Goal: Task Accomplishment & Management: Use online tool/utility

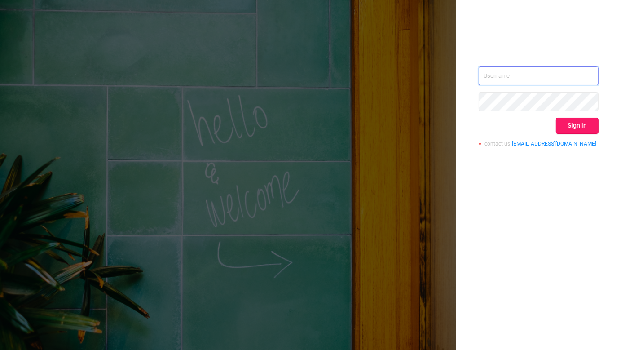
type input "kirill@protected.media"
click at [582, 124] on button "Sign in" at bounding box center [577, 126] width 43 height 16
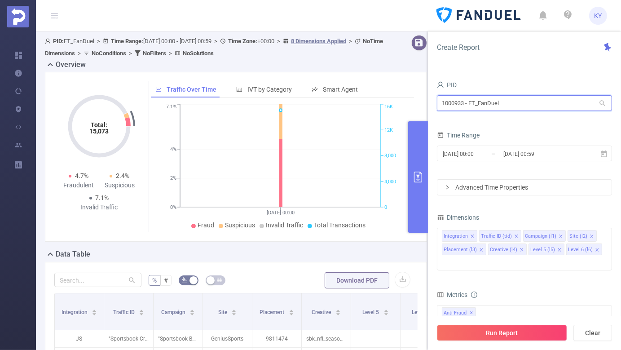
click at [521, 109] on input "1000933 - FT_FanDuel" at bounding box center [524, 103] width 175 height 16
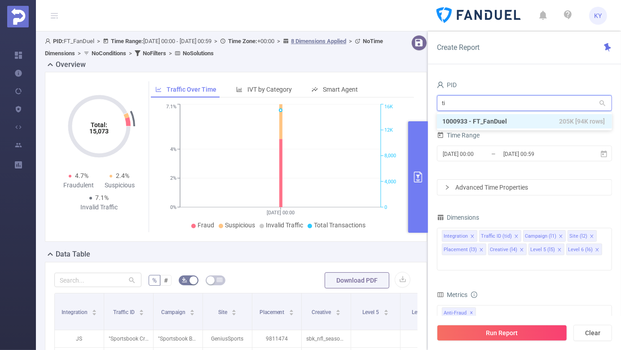
type input "tik"
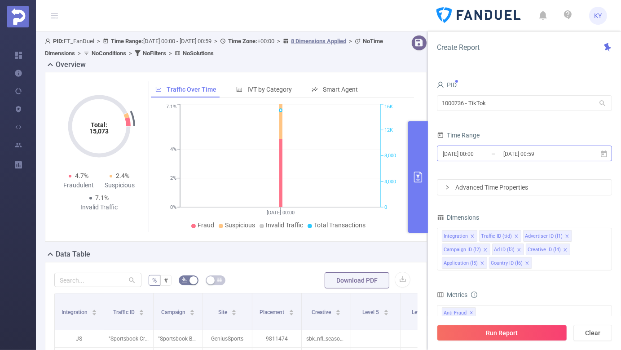
click at [535, 158] on input "[DATE] 00:59" at bounding box center [538, 154] width 73 height 12
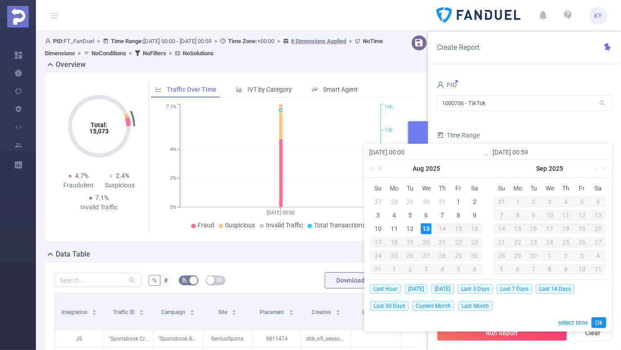
click at [381, 167] on link at bounding box center [381, 168] width 8 height 18
click at [442, 199] on div "1" at bounding box center [442, 201] width 11 height 11
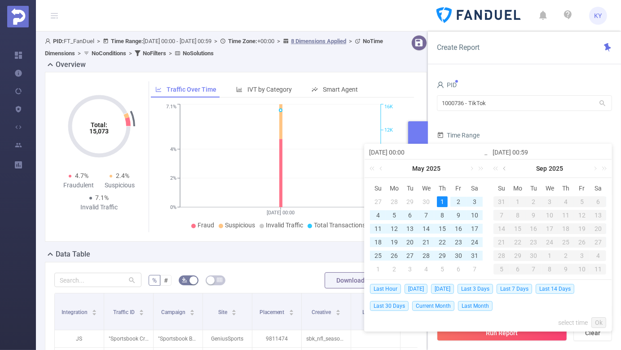
click at [504, 167] on link at bounding box center [505, 168] width 8 height 18
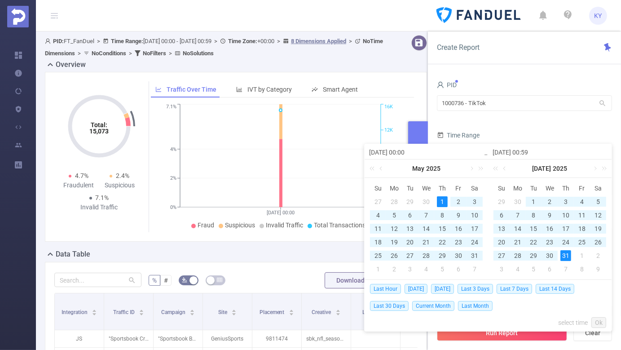
click at [566, 255] on div "31" at bounding box center [565, 255] width 11 height 11
type input "[DATE] 00:00"
type input "[DATE] 00:59"
type input "[DATE] 00:00"
type input "[DATE] 00:59"
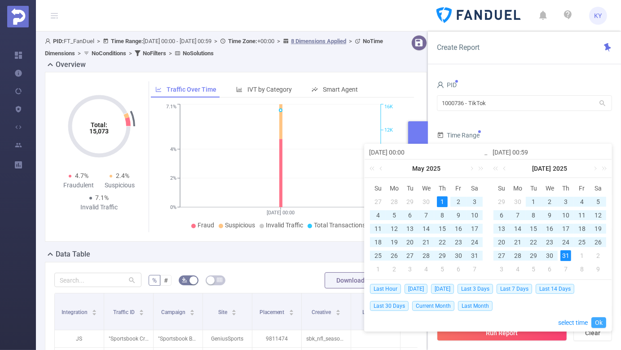
click at [600, 322] on link "Ok" at bounding box center [598, 322] width 15 height 11
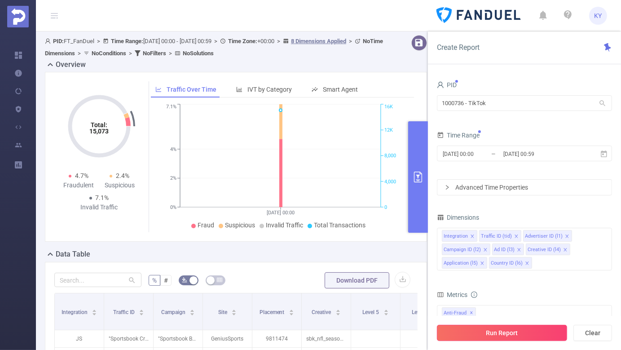
click at [530, 338] on button "Run Report" at bounding box center [502, 332] width 130 height 16
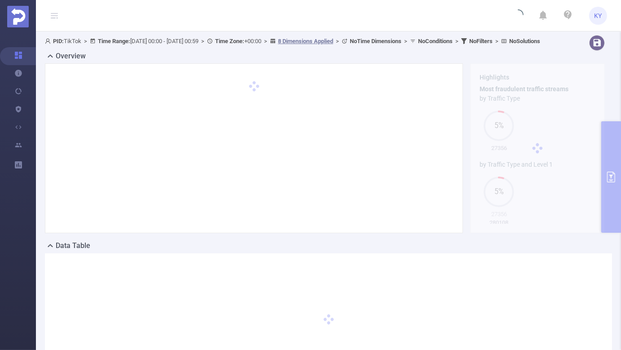
click at [462, 62] on div "Overview" at bounding box center [328, 57] width 567 height 13
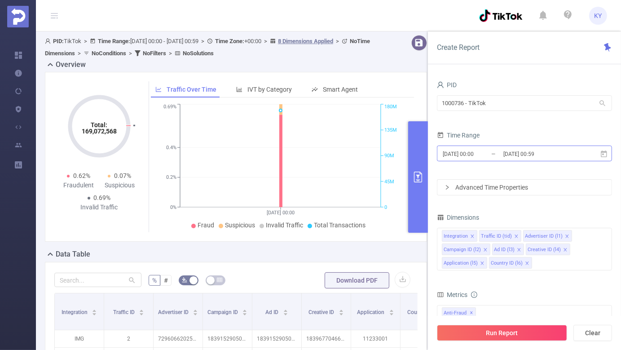
click at [525, 152] on input "[DATE] 00:59" at bounding box center [538, 154] width 73 height 12
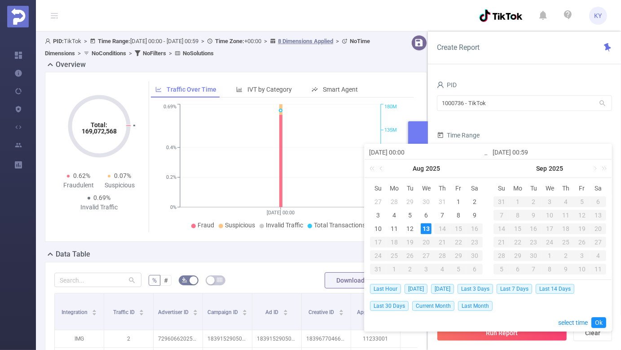
click at [390, 153] on input "[DATE] 00:00" at bounding box center [426, 152] width 114 height 11
type input "2025-0-13 00:00"
type input "[DATE] 00:00"
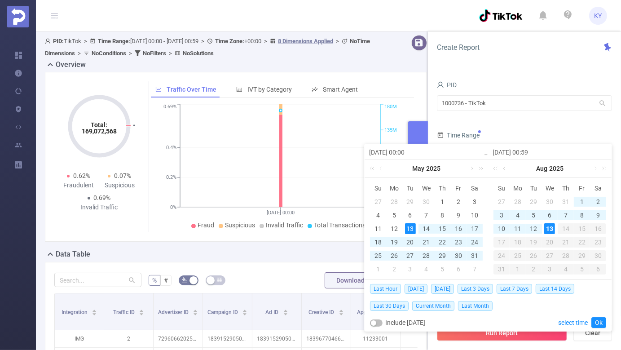
click at [400, 150] on input "[DATE] 00:00" at bounding box center [426, 152] width 114 height 11
type input "[DATE] 00:00"
click at [563, 200] on div "31" at bounding box center [565, 201] width 11 height 11
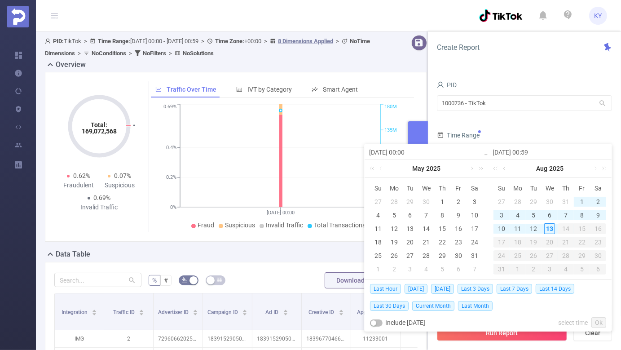
click at [563, 200] on div "31" at bounding box center [565, 201] width 11 height 11
type input "[DATE] 00:00"
type input "[DATE] 00:59"
type input "[DATE] 00:00"
type input "[DATE] 00:59"
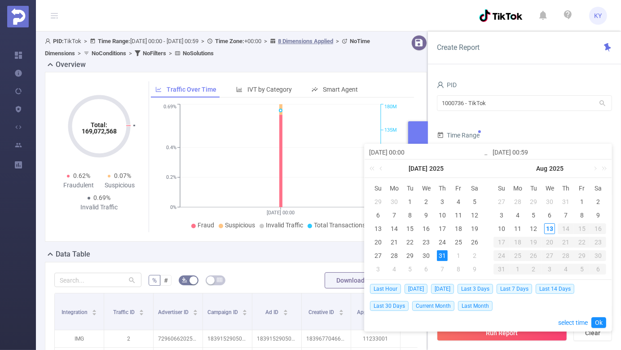
click at [391, 152] on input "[DATE] 00:00" at bounding box center [426, 152] width 114 height 11
type input "2025-0-31 00:00"
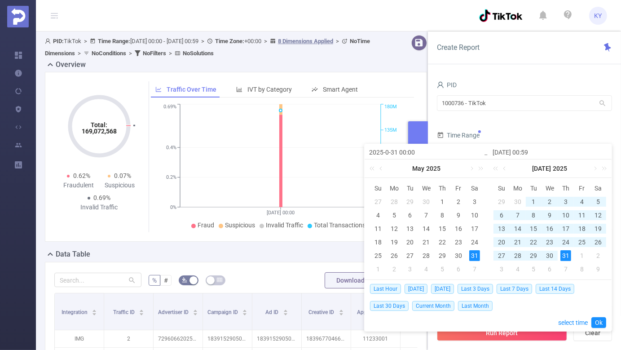
type input "[DATE] 00:00"
click at [397, 151] on input "[DATE] 00:00" at bounding box center [426, 152] width 114 height 11
type input "[DATE] 00:00"
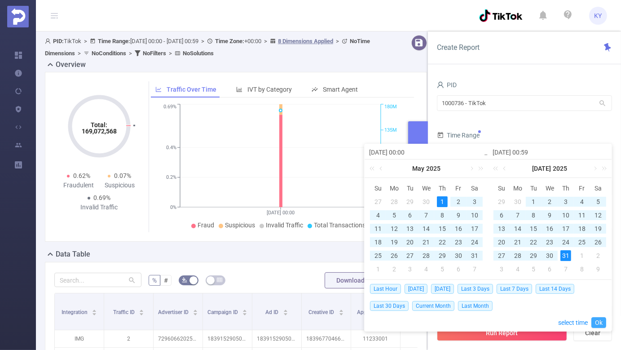
type input "[DATE] 00:00"
click at [599, 324] on link "Ok" at bounding box center [598, 322] width 15 height 11
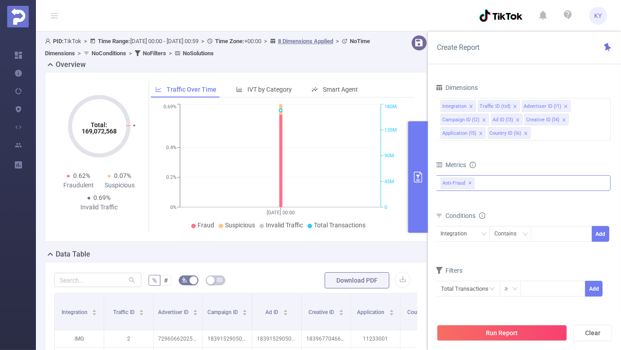
click at [470, 182] on span "✕" at bounding box center [470, 183] width 4 height 11
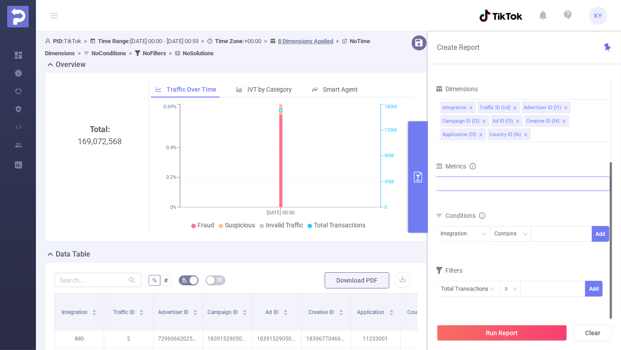
click at [477, 183] on div at bounding box center [522, 183] width 175 height 14
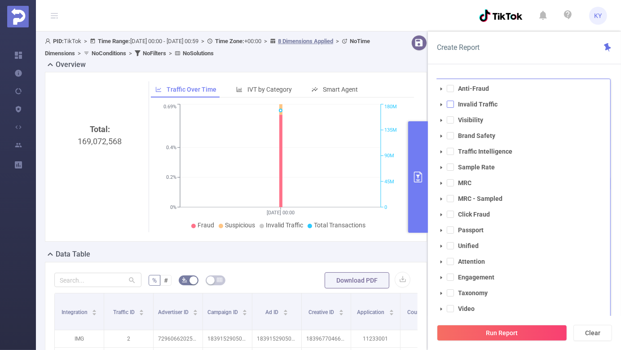
click at [450, 103] on span at bounding box center [450, 104] width 7 height 7
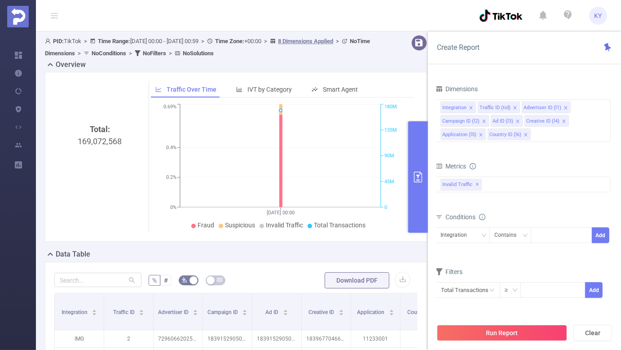
click at [517, 56] on div "Create Report" at bounding box center [524, 47] width 193 height 33
click at [604, 107] on icon "icon: close-circle" at bounding box center [602, 106] width 5 height 5
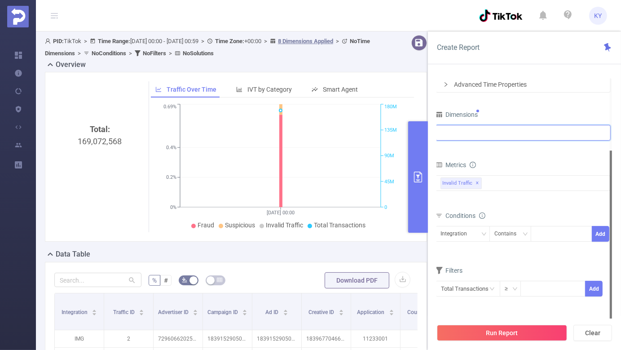
click at [585, 112] on div "Dimensions" at bounding box center [522, 115] width 175 height 15
click at [553, 133] on div "Integration" at bounding box center [522, 132] width 165 height 15
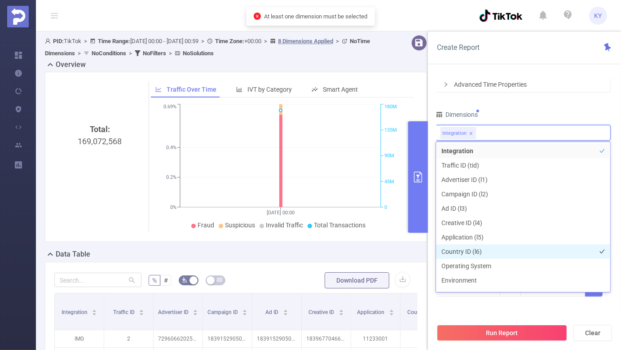
click at [480, 253] on li "Country ID (l6)" at bounding box center [523, 251] width 174 height 14
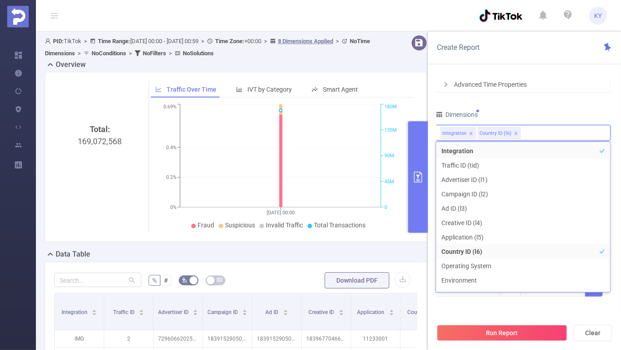
click at [536, 112] on div "Dimensions" at bounding box center [522, 115] width 175 height 15
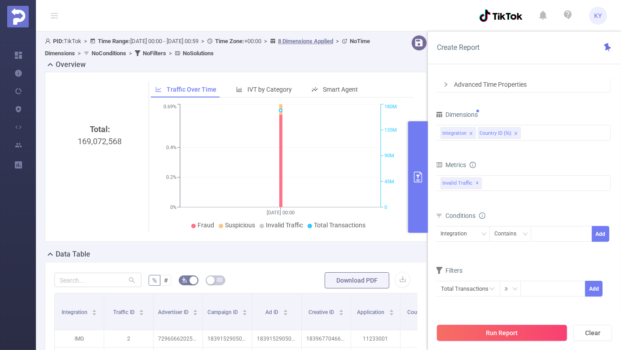
click at [505, 336] on button "Run Report" at bounding box center [502, 332] width 130 height 16
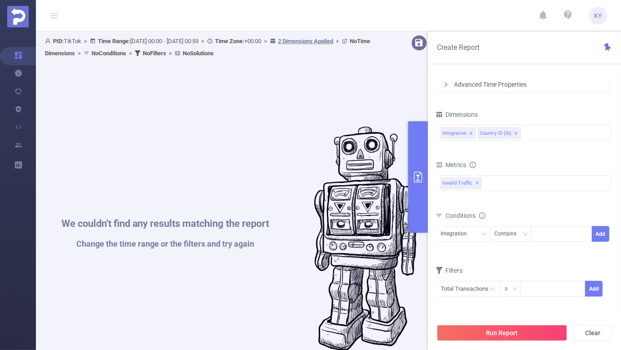
click at [232, 70] on div "We couldn't find any results matching the report Change the time range or the f…" at bounding box center [239, 239] width 380 height 350
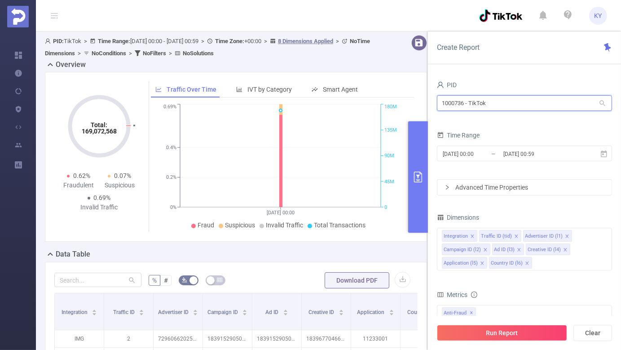
click at [535, 109] on input "1000736 - TikTok" at bounding box center [524, 103] width 175 height 16
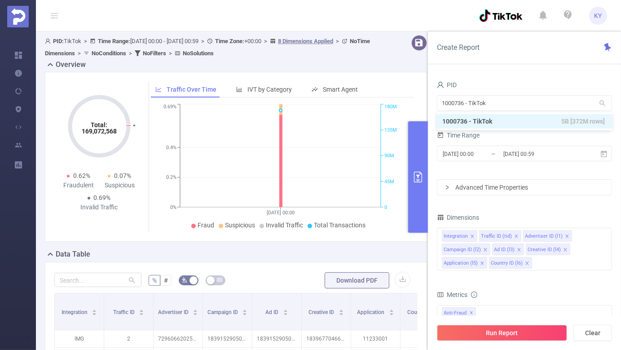
click at [551, 75] on div "PID 1000736 - TikTok 1000736 - TikTok Time Range 2025-08-13 00:00 _ 2025-08-13 …" at bounding box center [524, 218] width 193 height 296
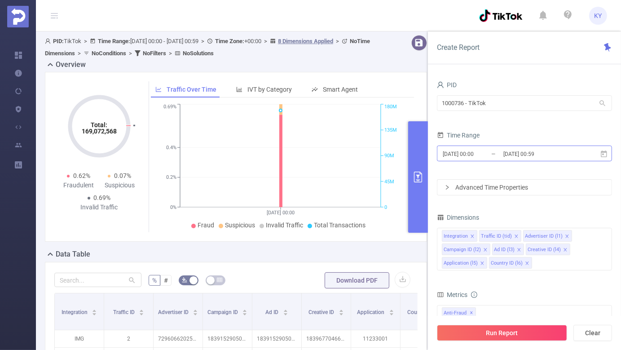
click at [475, 151] on input "[DATE] 00:00" at bounding box center [478, 154] width 73 height 12
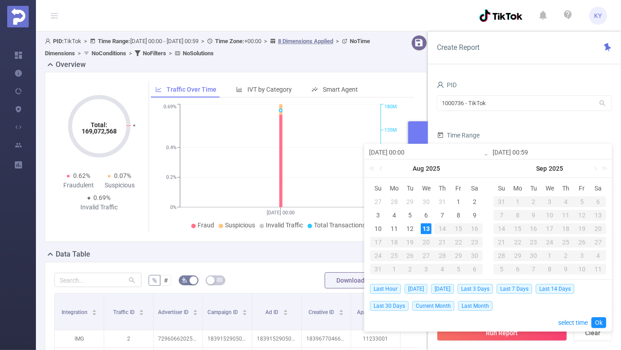
click at [392, 152] on input "[DATE] 00:00" at bounding box center [426, 152] width 114 height 11
type input "2025-0-13 00:00"
type input "[DATE] 00:00"
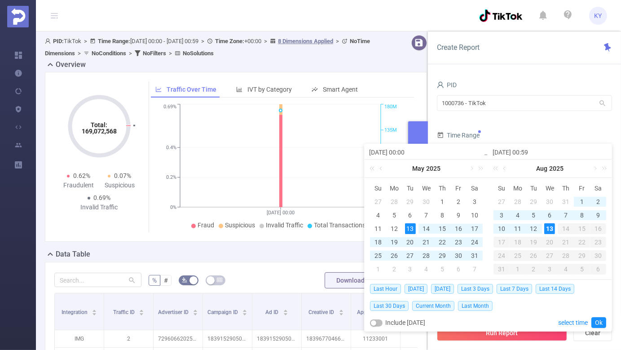
click at [399, 152] on input "[DATE] 00:00" at bounding box center [426, 152] width 114 height 11
type input "2025-05-0 00:00"
type input "[DATE] 00:00"
click at [522, 152] on input "[DATE] 00:59" at bounding box center [549, 152] width 114 height 11
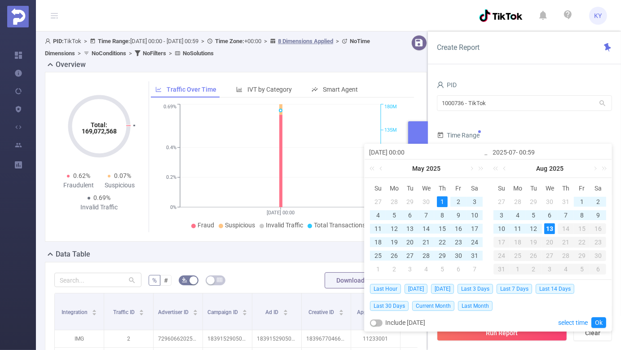
type input "2025-07-3 00:59"
type input "[DATE] 00:59"
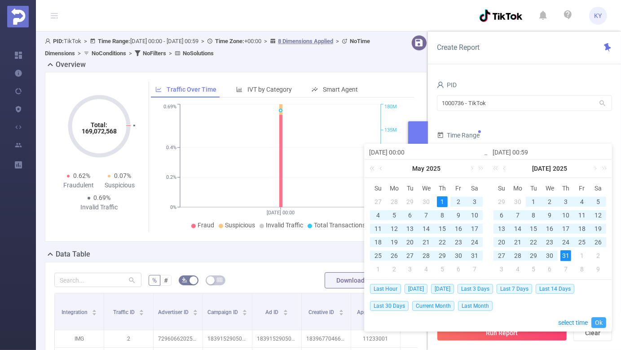
type input "[DATE] 00:59"
click at [602, 318] on link "Ok" at bounding box center [598, 322] width 15 height 11
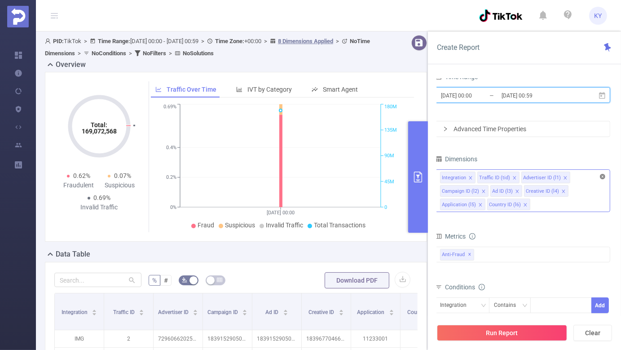
click at [602, 176] on icon "icon: close-circle" at bounding box center [602, 176] width 5 height 5
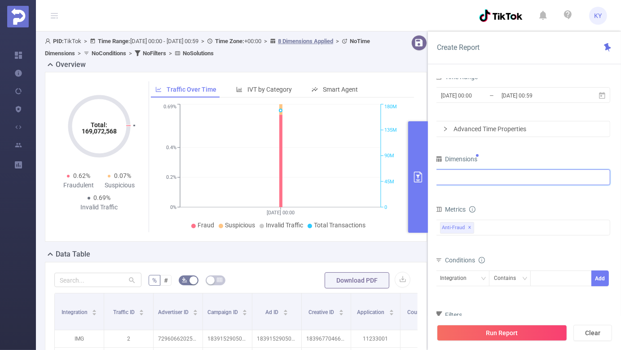
click at [577, 178] on div at bounding box center [522, 177] width 165 height 15
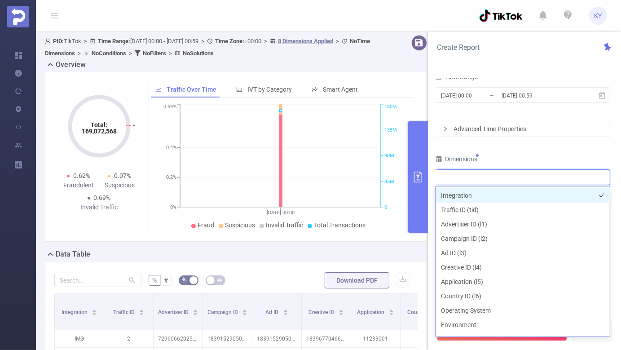
click at [480, 196] on li "Integration" at bounding box center [522, 195] width 174 height 14
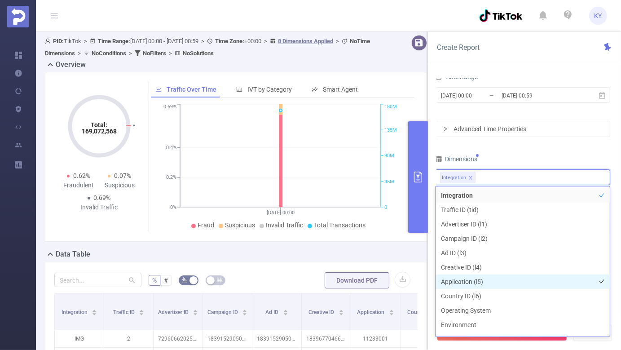
click at [482, 279] on li "Application (l5)" at bounding box center [522, 281] width 174 height 14
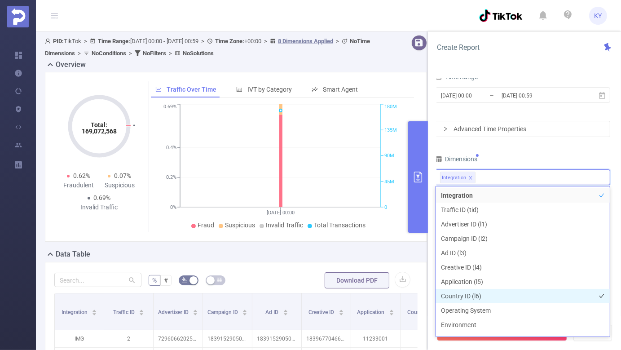
click at [482, 290] on li "Country ID (l6)" at bounding box center [522, 296] width 174 height 14
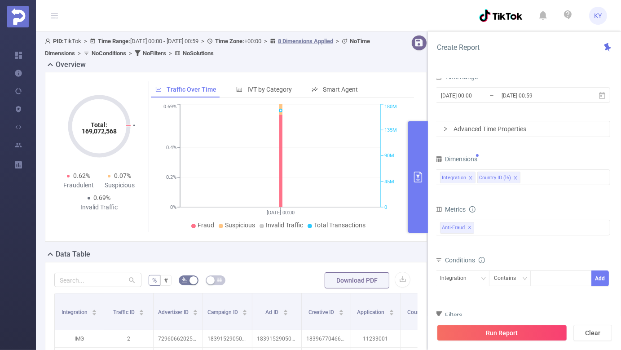
click at [537, 149] on div "PID 1000736 - TikTok 1000736 - TikTok Time Range 2025-05-01 00:00 _ 2025-07-31 …" at bounding box center [522, 186] width 175 height 332
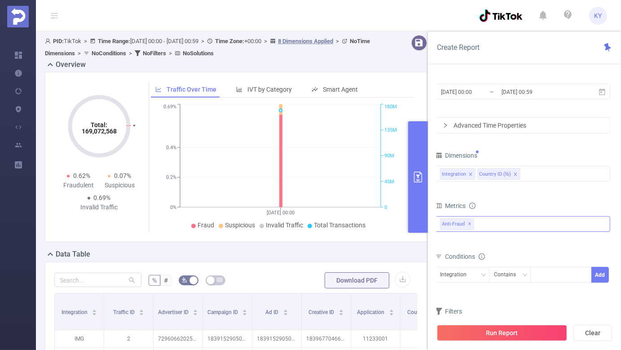
click at [468, 224] on span "✕" at bounding box center [470, 224] width 4 height 11
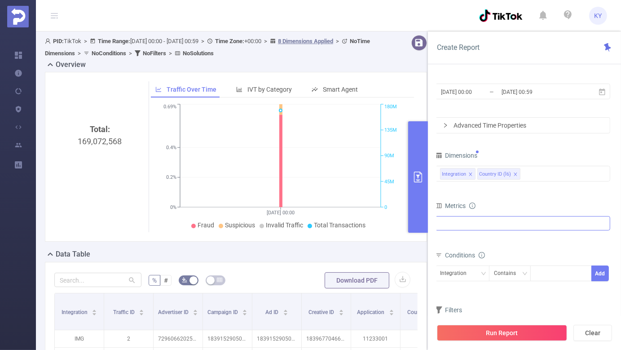
click at [474, 224] on div at bounding box center [522, 223] width 175 height 14
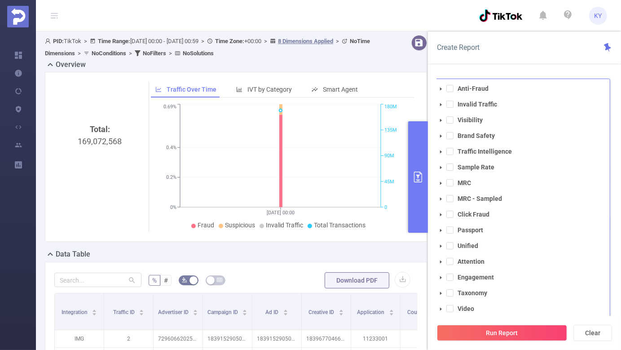
click at [440, 103] on icon "icon: caret-down" at bounding box center [441, 104] width 2 height 3
click at [459, 121] on span at bounding box center [457, 119] width 7 height 7
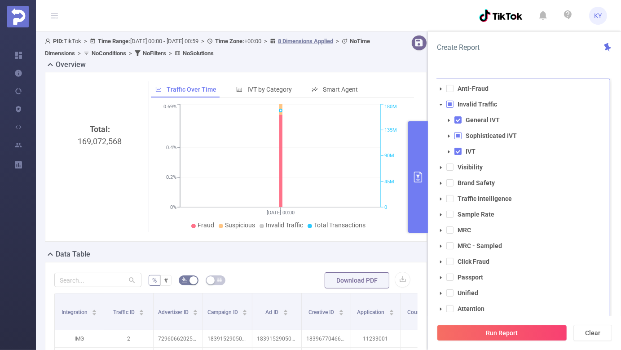
click at [447, 118] on icon "icon: caret-down" at bounding box center [449, 120] width 4 height 4
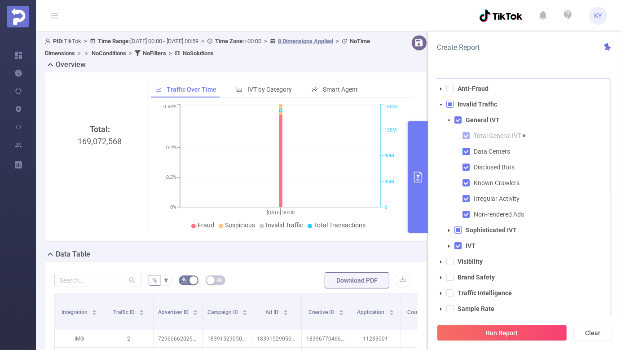
click at [466, 151] on span at bounding box center [465, 151] width 7 height 7
click at [469, 165] on span at bounding box center [465, 166] width 7 height 7
click at [469, 182] on span at bounding box center [465, 182] width 7 height 7
click at [466, 197] on span at bounding box center [465, 198] width 7 height 7
click at [468, 215] on span at bounding box center [465, 213] width 7 height 7
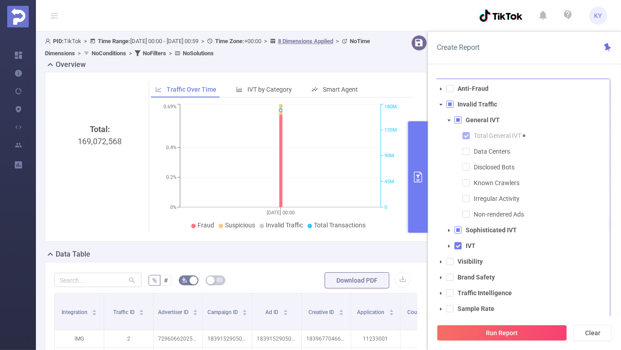
click at [446, 230] on span at bounding box center [448, 230] width 11 height 11
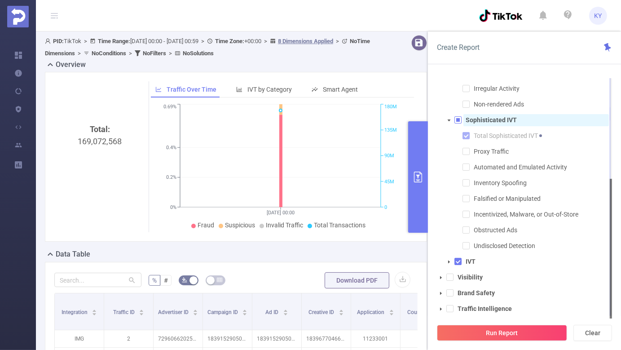
scroll to position [65, 0]
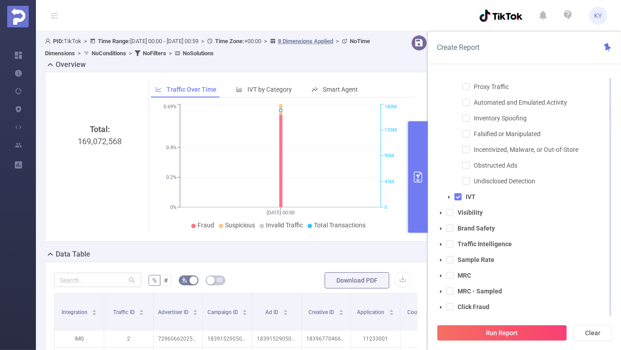
click at [446, 198] on span at bounding box center [448, 197] width 11 height 11
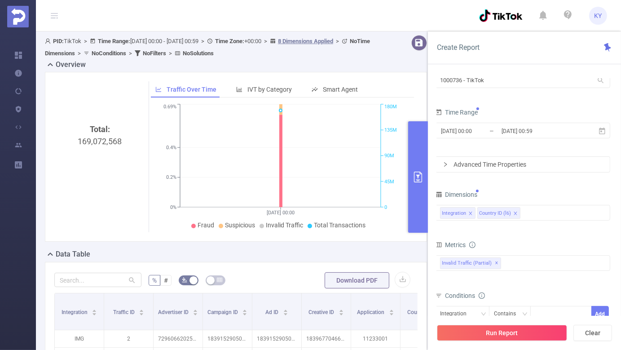
click at [568, 201] on div "Dimensions" at bounding box center [522, 195] width 175 height 15
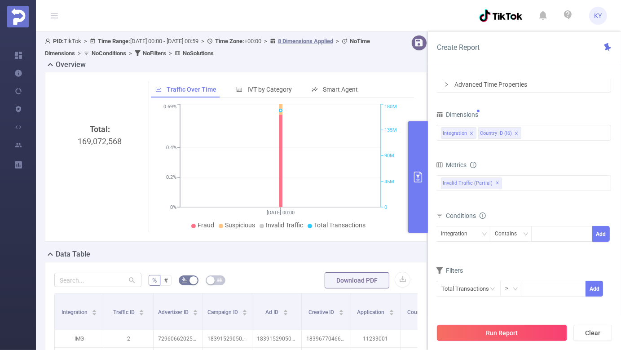
click at [516, 339] on button "Run Report" at bounding box center [502, 332] width 130 height 16
